Goal: Unclear

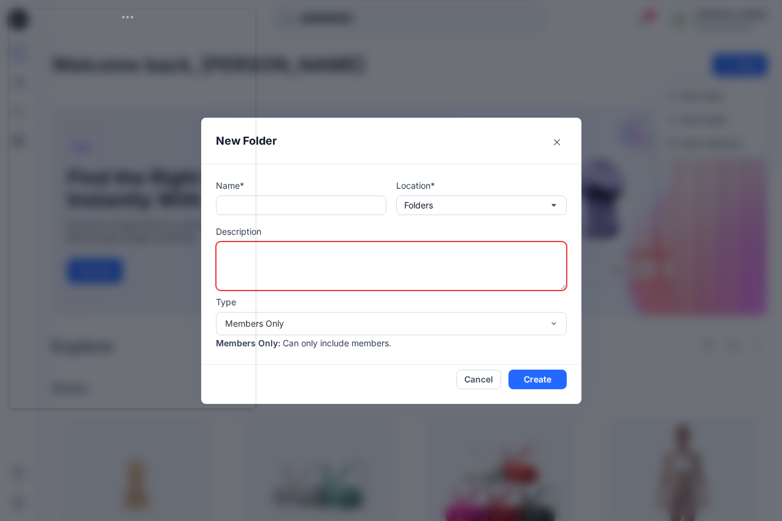
scroll to position [59, 0]
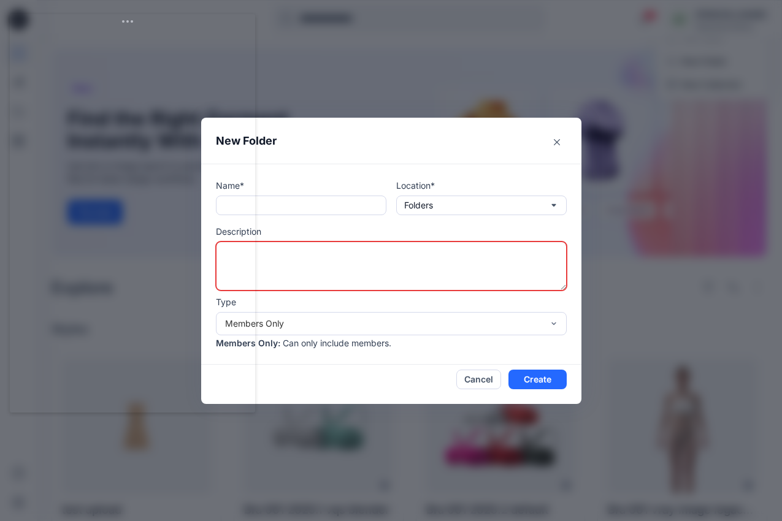
drag, startPoint x: 134, startPoint y: 27, endPoint x: 79, endPoint y: 31, distance: 55.3
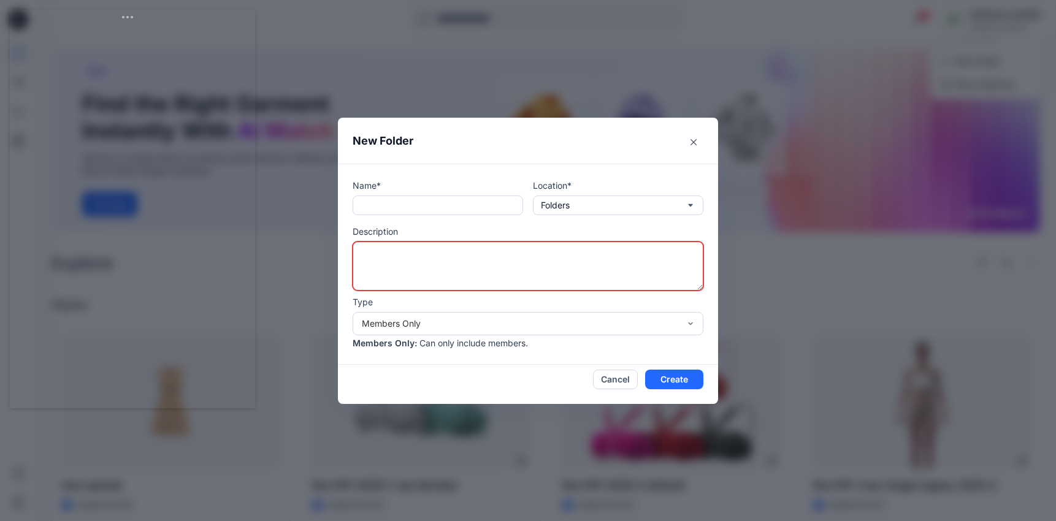
click at [616, 187] on p "Location*" at bounding box center [618, 185] width 170 height 13
click at [550, 188] on p "Location*" at bounding box center [618, 185] width 170 height 13
click at [573, 186] on p "Location*" at bounding box center [618, 185] width 170 height 13
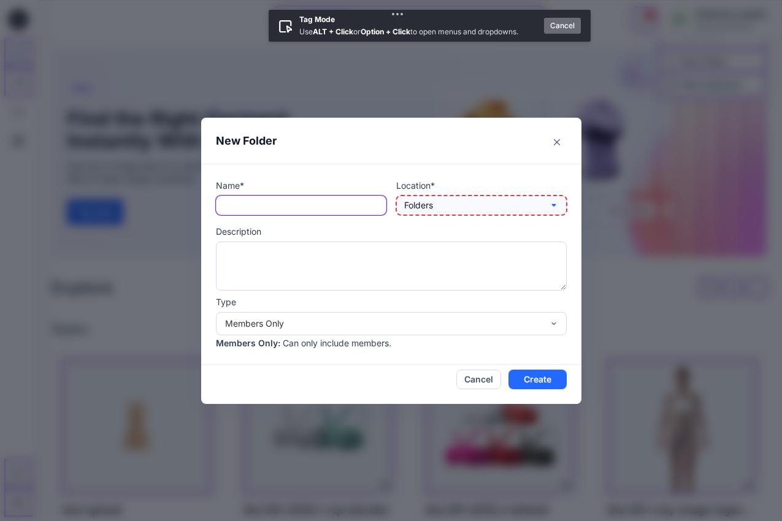
click at [446, 200] on button "Folders" at bounding box center [481, 206] width 170 height 20
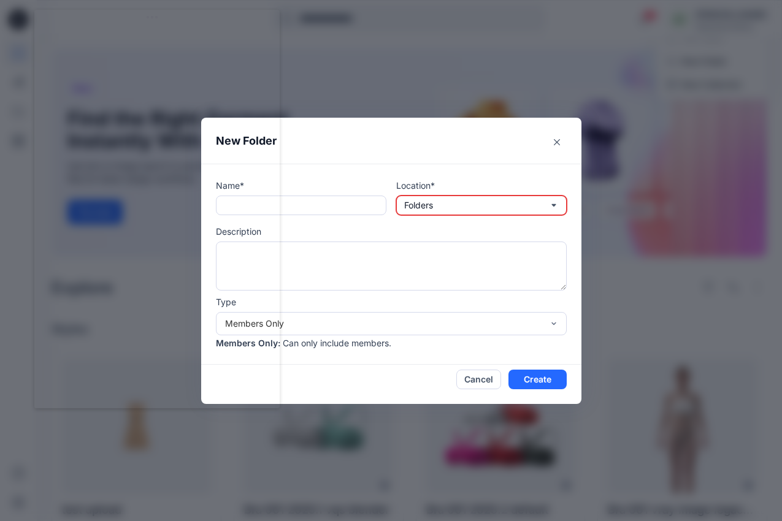
drag, startPoint x: 126, startPoint y: 21, endPoint x: 181, endPoint y: 26, distance: 56.0
drag, startPoint x: 227, startPoint y: 20, endPoint x: 581, endPoint y: 19, distance: 353.7
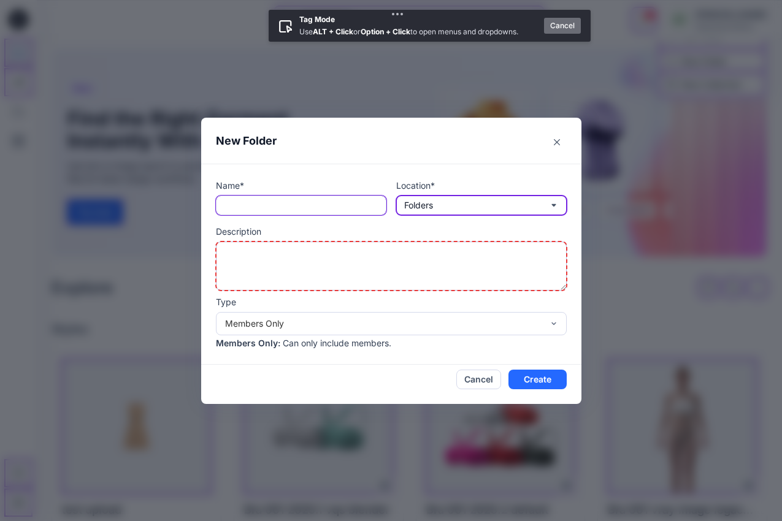
click at [336, 262] on textarea at bounding box center [391, 266] width 351 height 49
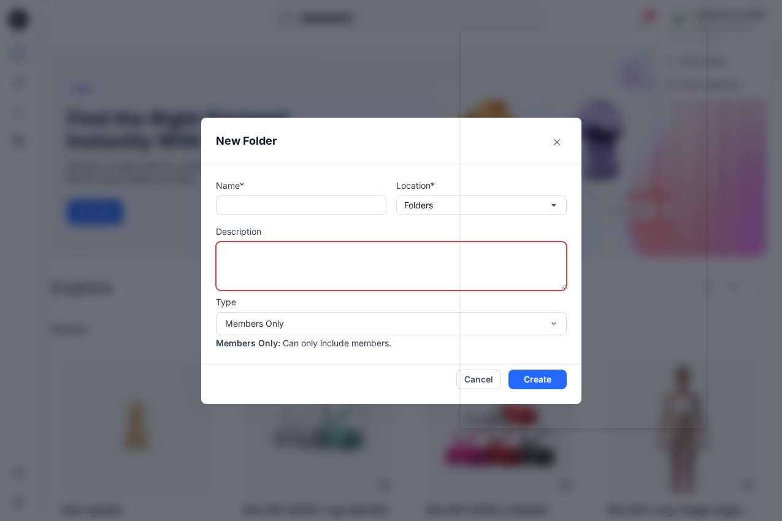
drag, startPoint x: 106, startPoint y: 26, endPoint x: 589, endPoint y: 18, distance: 483.1
drag, startPoint x: 575, startPoint y: 33, endPoint x: 226, endPoint y: 83, distance: 353.0
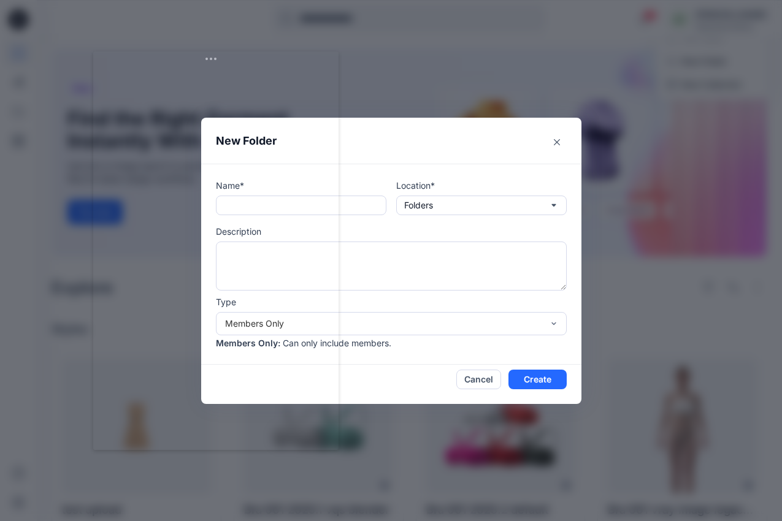
drag, startPoint x: 212, startPoint y: 76, endPoint x: 198, endPoint y: 59, distance: 22.2
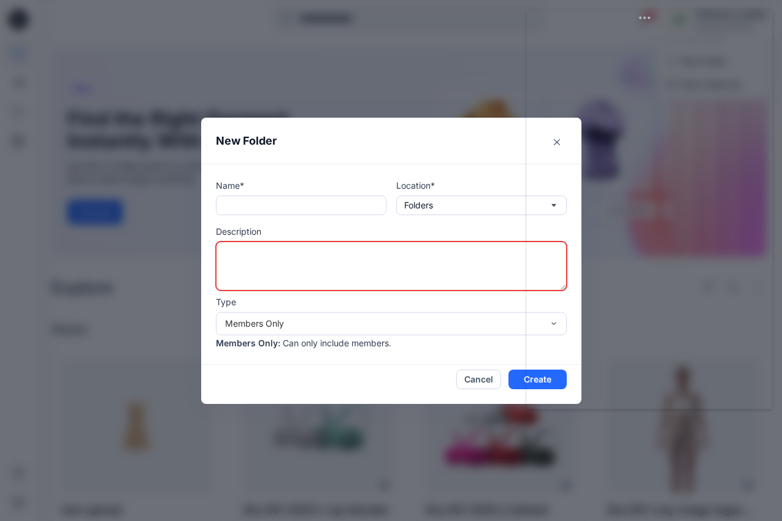
drag, startPoint x: 242, startPoint y: 61, endPoint x: 676, endPoint y: 21, distance: 435.9
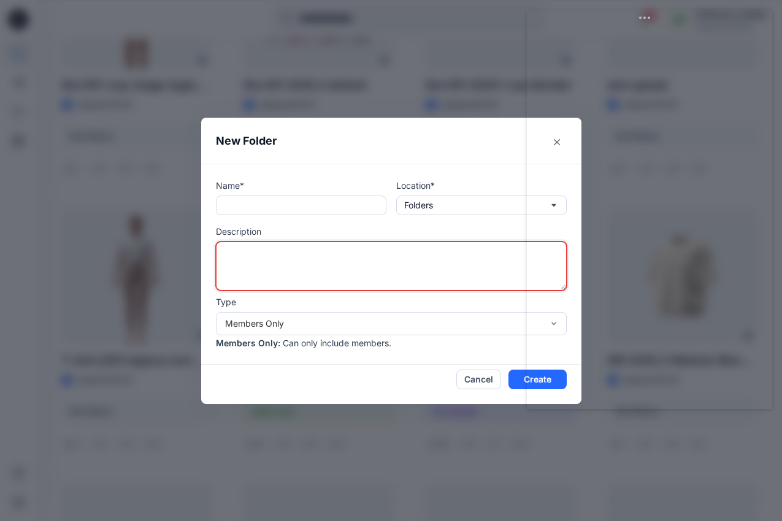
scroll to position [0, 0]
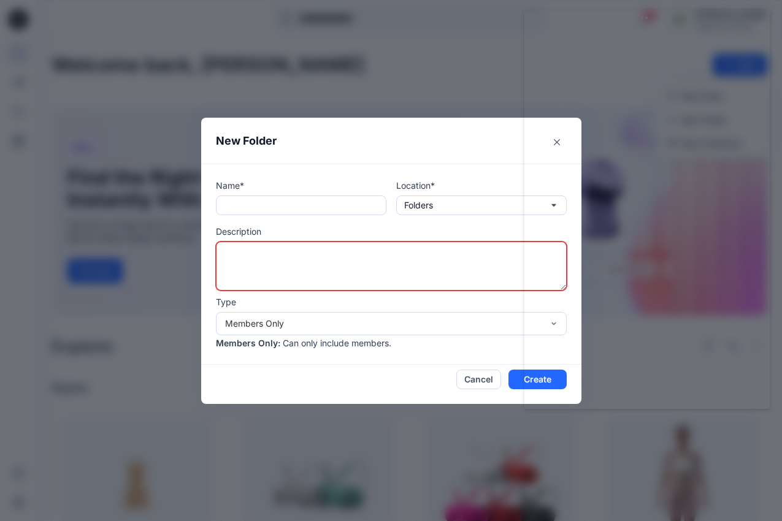
drag, startPoint x: 654, startPoint y: 17, endPoint x: 630, endPoint y: 20, distance: 24.1
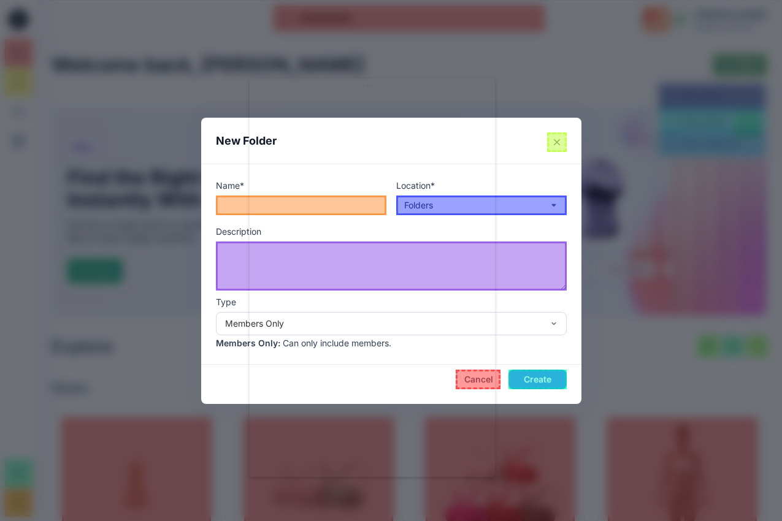
drag, startPoint x: 631, startPoint y: 32, endPoint x: 522, endPoint y: 37, distance: 109.8
drag, startPoint x: 514, startPoint y: 34, endPoint x: 196, endPoint y: 26, distance: 318.9
click at [527, 379] on div at bounding box center [537, 380] width 58 height 20
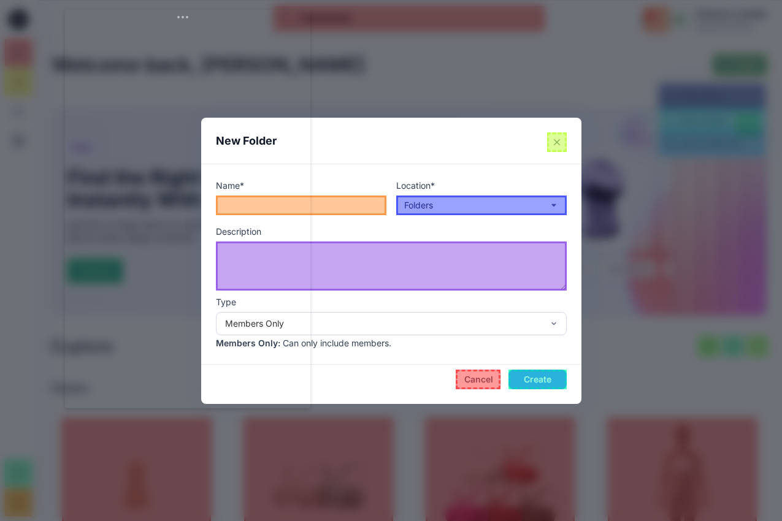
click at [535, 379] on div at bounding box center [537, 380] width 58 height 20
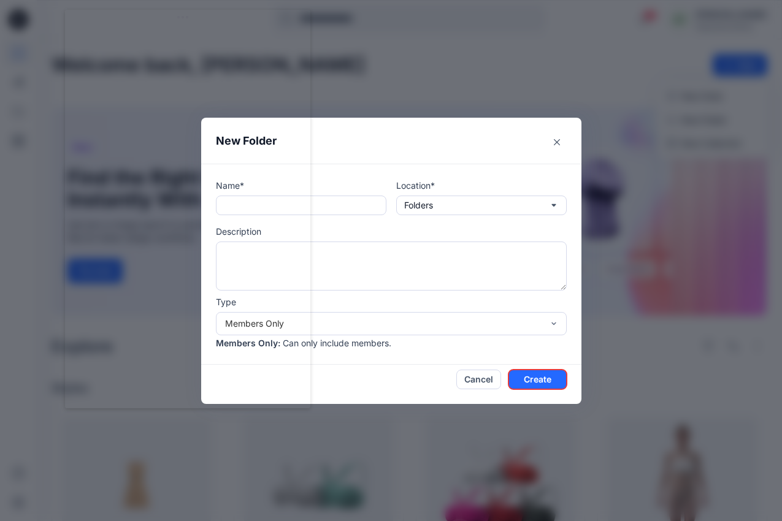
drag, startPoint x: 170, startPoint y: 37, endPoint x: 216, endPoint y: 26, distance: 47.1
drag, startPoint x: 253, startPoint y: 28, endPoint x: 253, endPoint y: 41, distance: 12.9
